Goal: Task Accomplishment & Management: Manage account settings

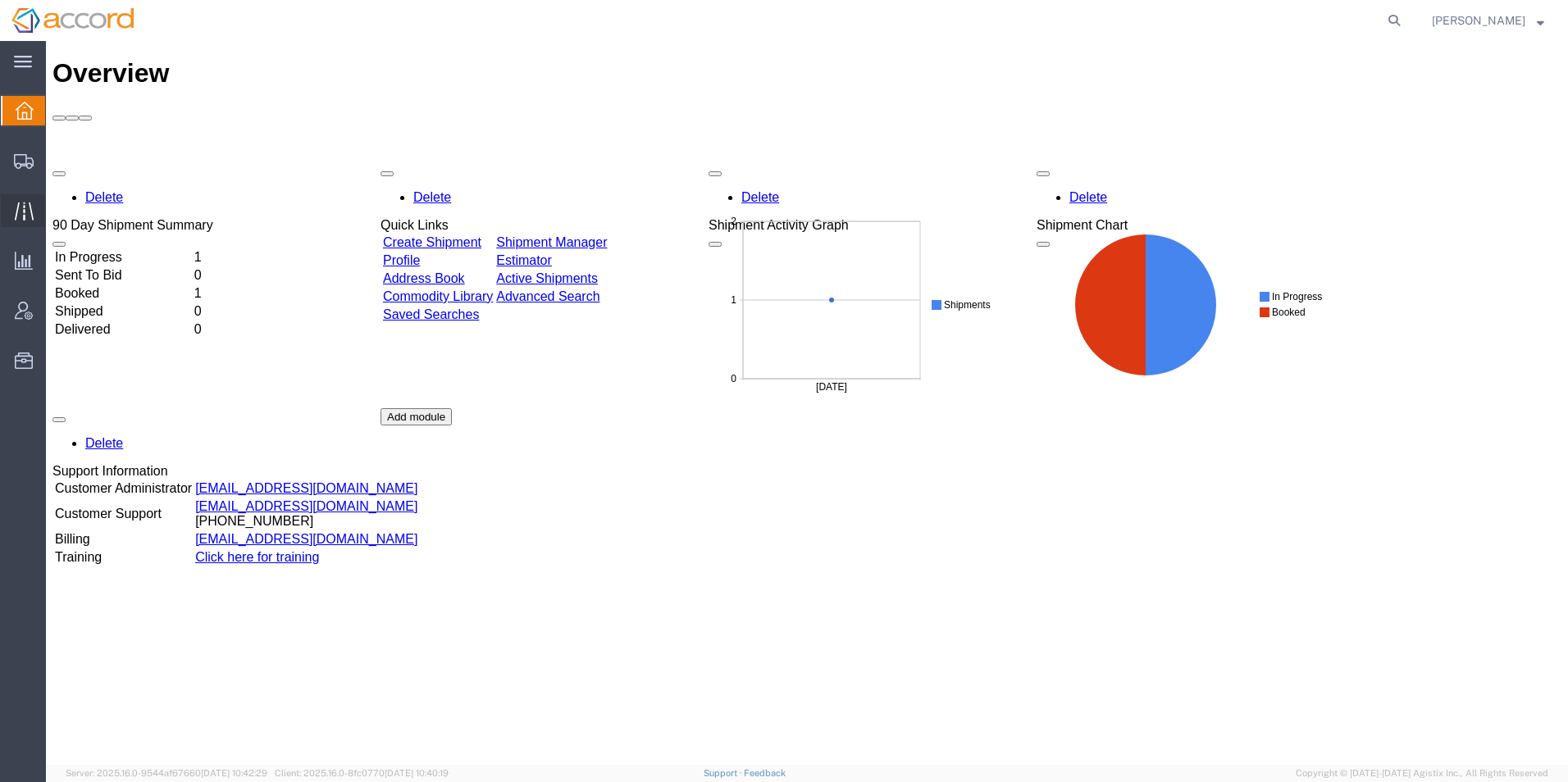
click at [56, 209] on span "Traffic" at bounding box center [50, 210] width 11 height 33
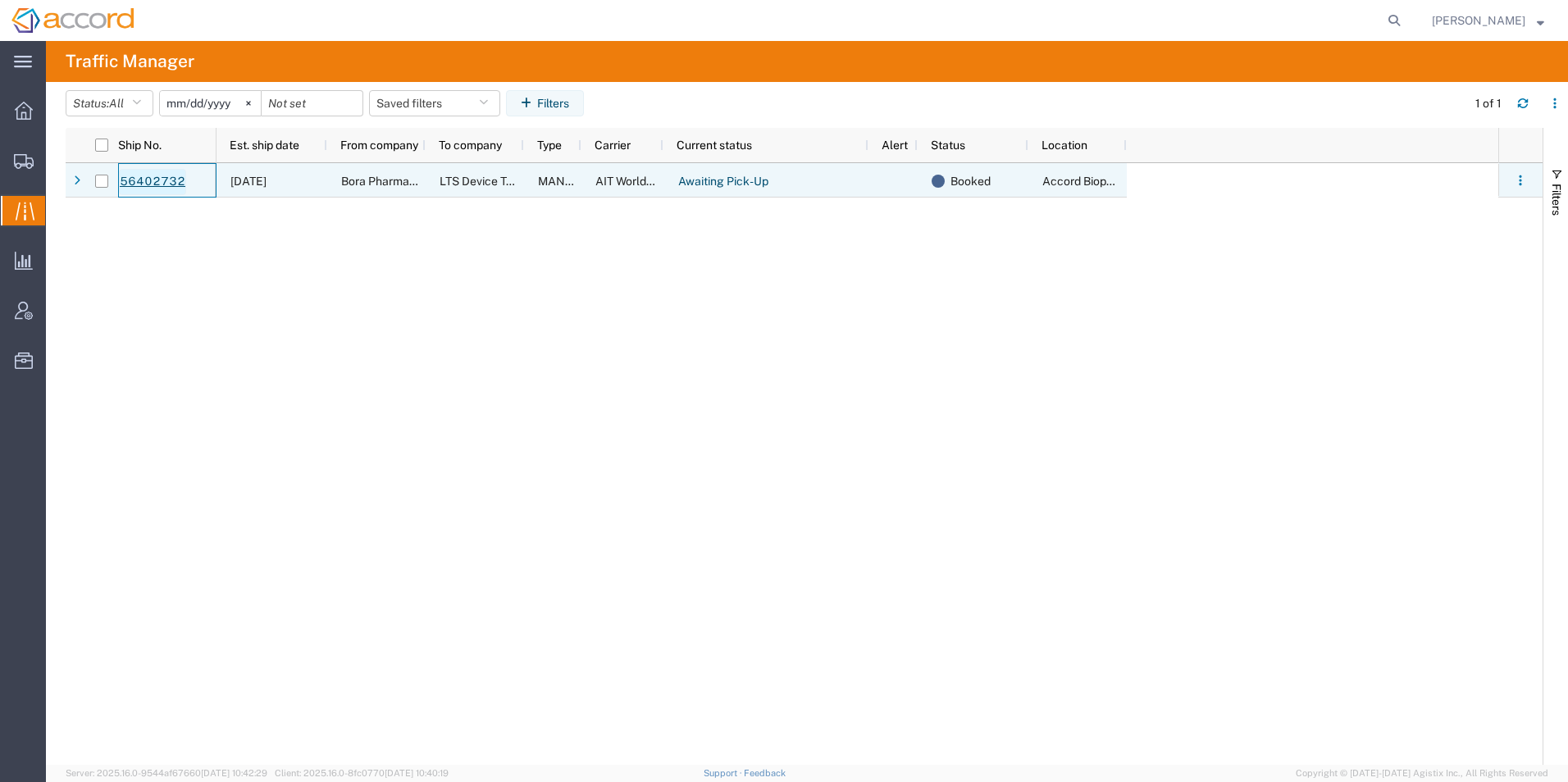
click at [158, 186] on link "56402732" at bounding box center [152, 182] width 67 height 26
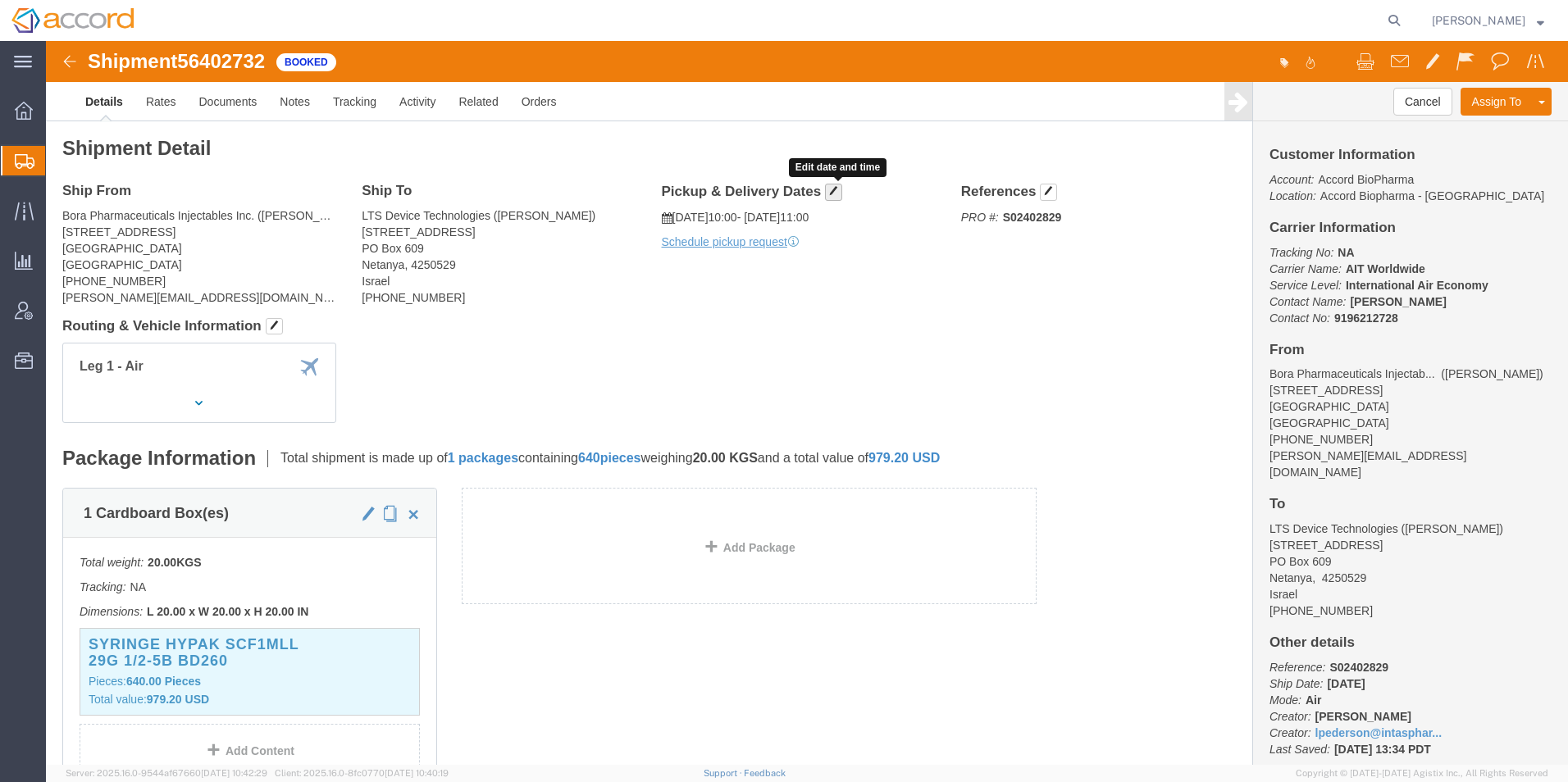
click span "button"
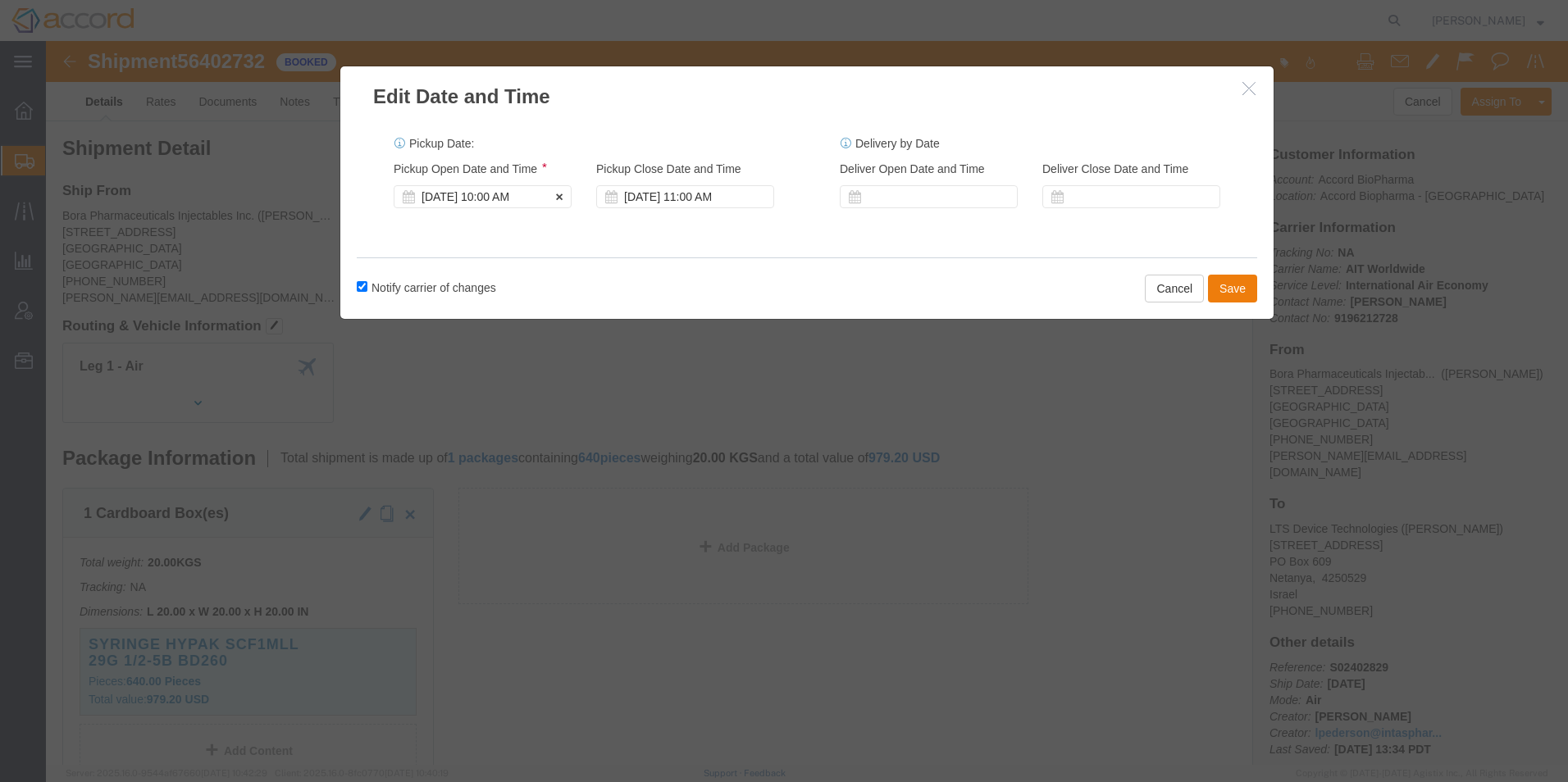
click div "[DATE] 10:00 AM"
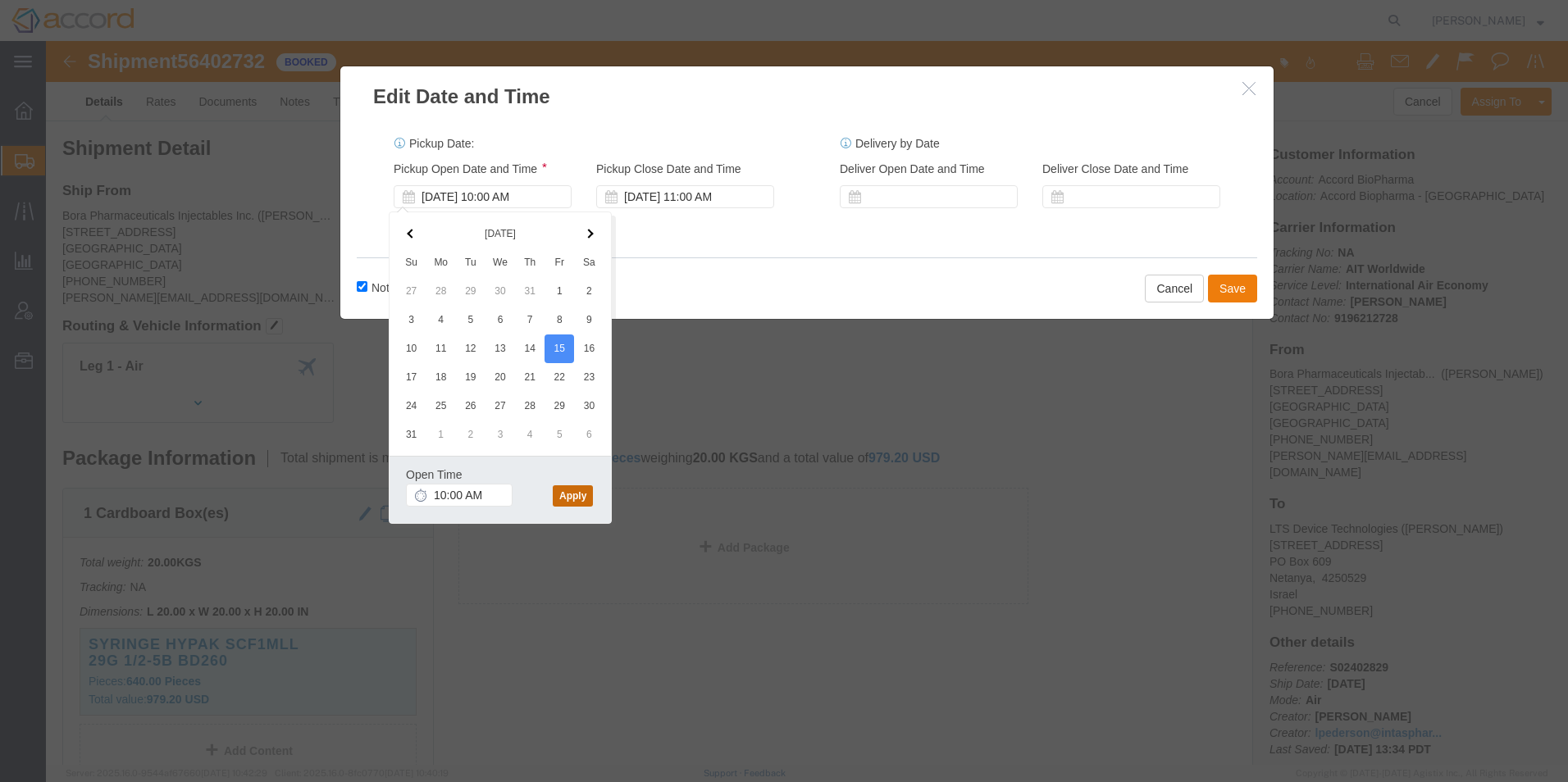
click button "Apply"
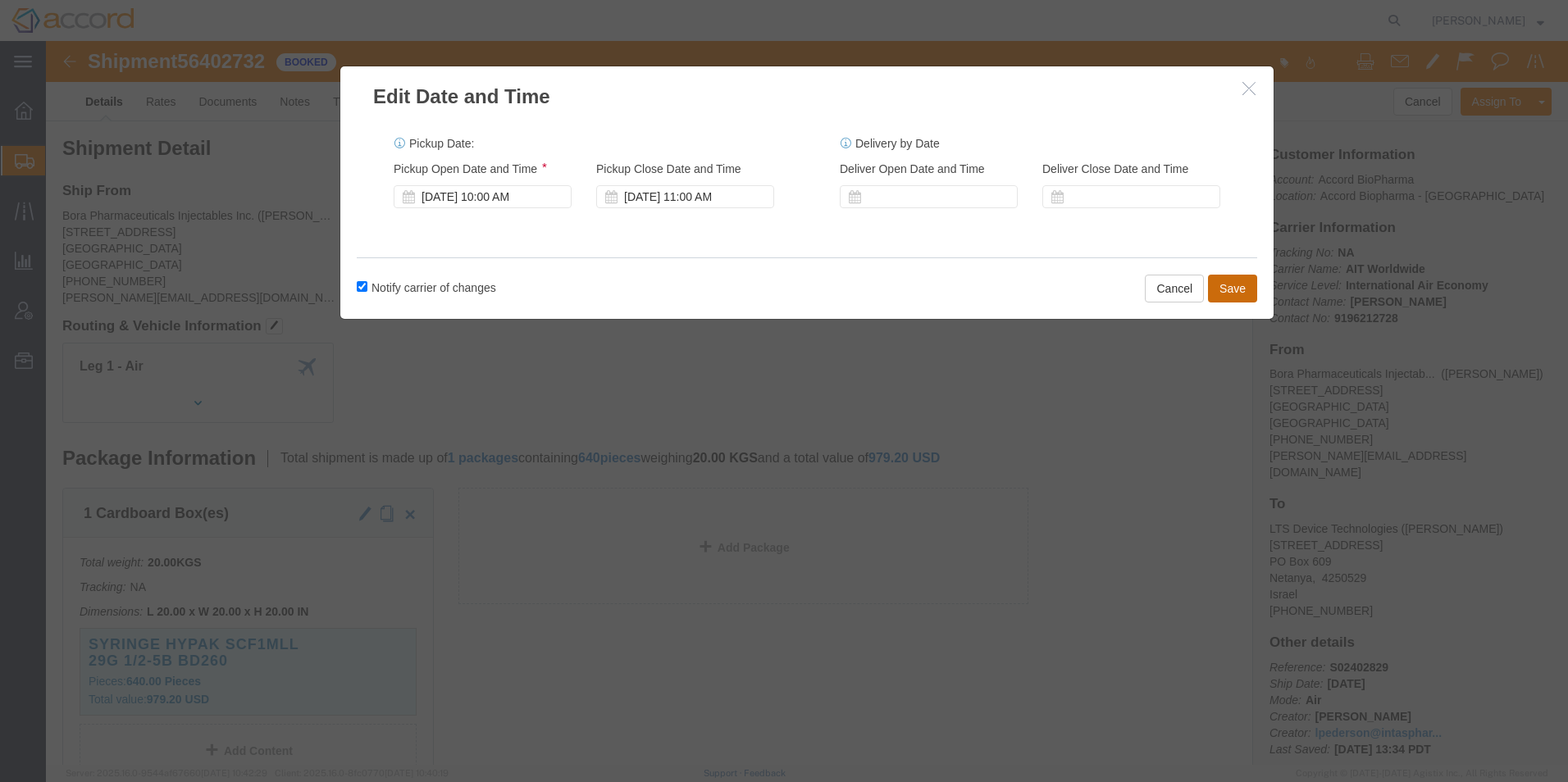
click button "Save"
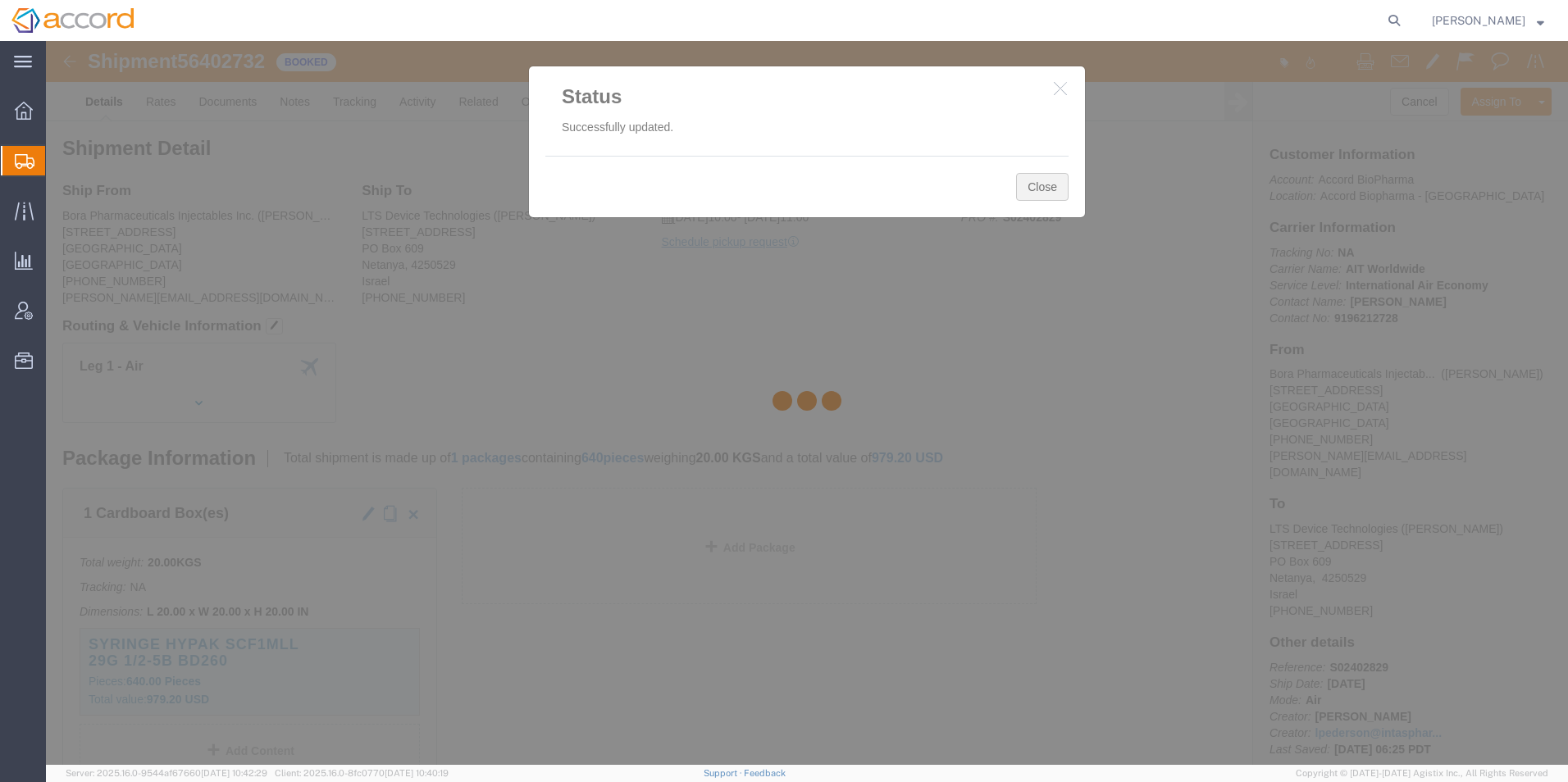
click button "Close"
